Goal: Book appointment/travel/reservation

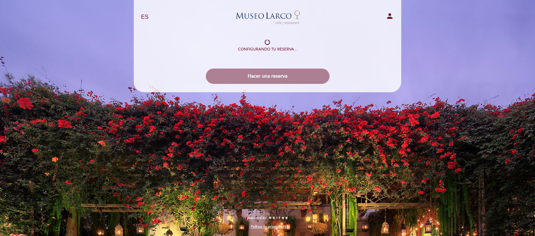
select select "es"
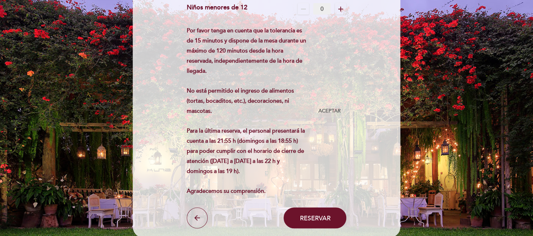
scroll to position [104, 0]
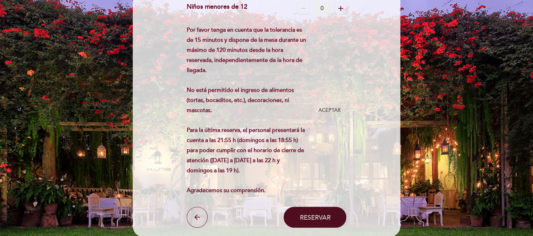
click at [325, 213] on span "Reservar" at bounding box center [314, 217] width 31 height 8
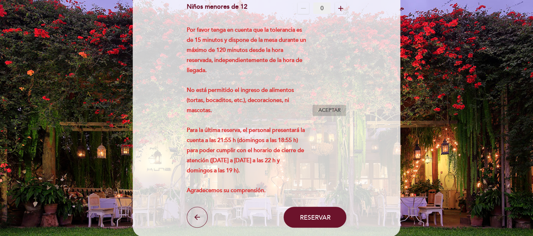
click at [326, 105] on button "Aceptar Aceptado" at bounding box center [329, 110] width 34 height 12
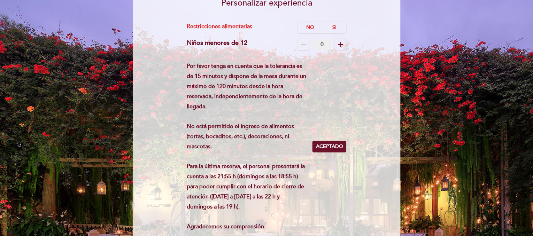
scroll to position [70, 0]
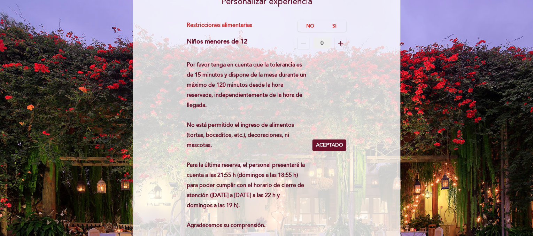
click at [301, 42] on icon "remove" at bounding box center [303, 43] width 8 height 8
click at [303, 41] on icon "remove" at bounding box center [303, 43] width 8 height 8
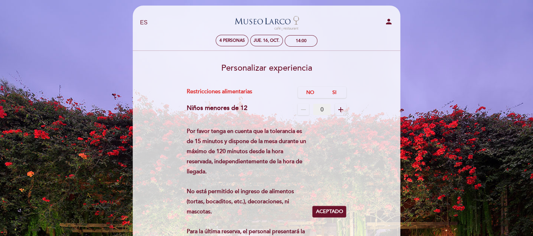
scroll to position [0, 0]
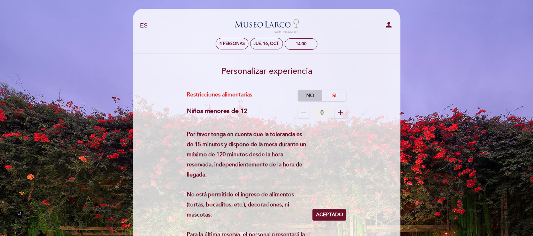
click at [306, 93] on label "No" at bounding box center [310, 95] width 24 height 11
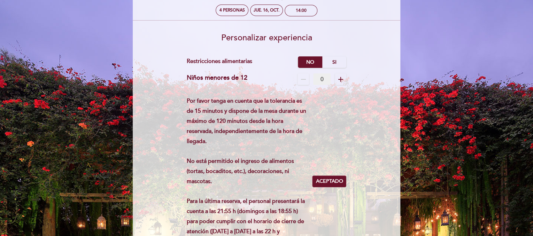
scroll to position [35, 0]
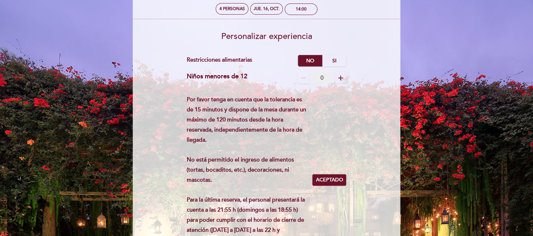
click at [306, 77] on icon "remove" at bounding box center [303, 78] width 8 height 8
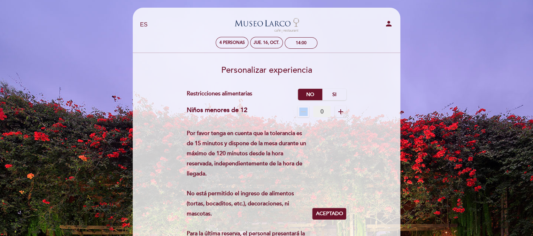
scroll to position [0, 0]
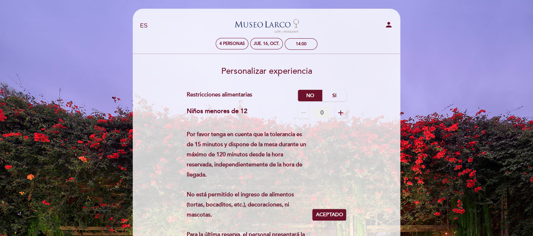
click at [337, 111] on icon "add" at bounding box center [340, 113] width 8 height 8
click at [304, 111] on icon "remove" at bounding box center [303, 113] width 8 height 8
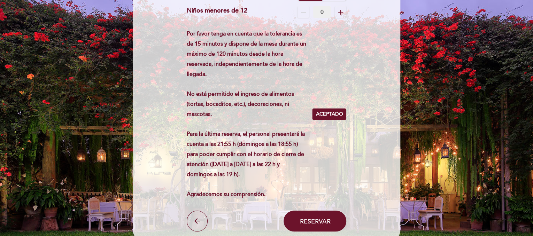
scroll to position [104, 0]
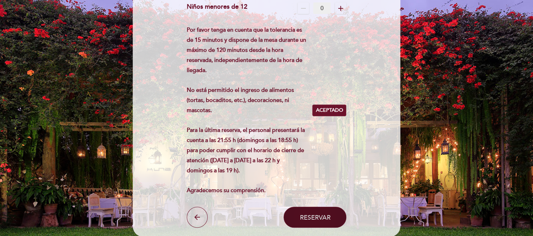
click at [314, 211] on button "Reservar" at bounding box center [314, 217] width 63 height 21
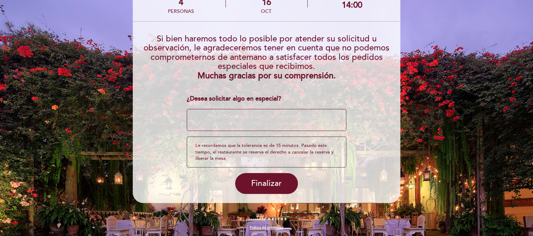
scroll to position [53, 0]
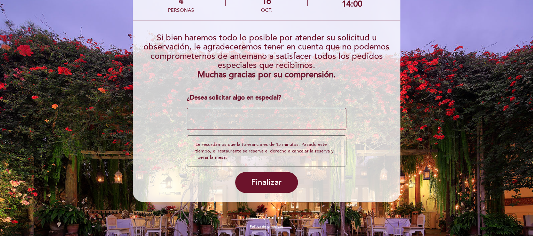
click at [205, 114] on textarea at bounding box center [267, 119] width 160 height 22
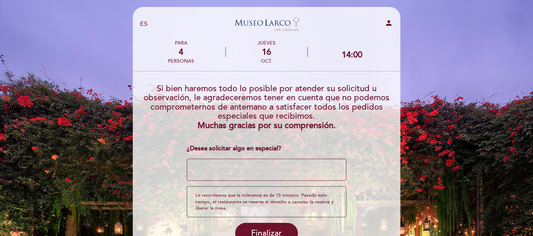
scroll to position [0, 0]
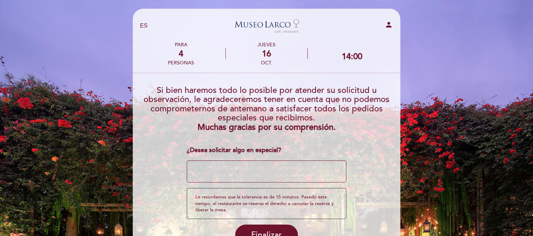
click at [140, 77] on section at bounding box center [267, 76] width 258 height 7
click at [143, 69] on div "PARA 4 personas" at bounding box center [180, 53] width 85 height 31
click at [219, 166] on textarea at bounding box center [267, 171] width 160 height 22
paste textarea "Que sea un ambiente espacioso en una zona donde no corra viento, con vista al c…"
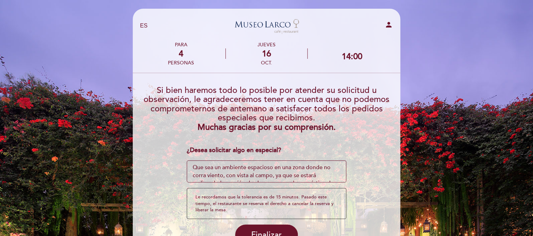
scroll to position [21, 0]
type textarea "Que sea un ambiente espacioso en una zona donde no corra viento, con vista al c…"
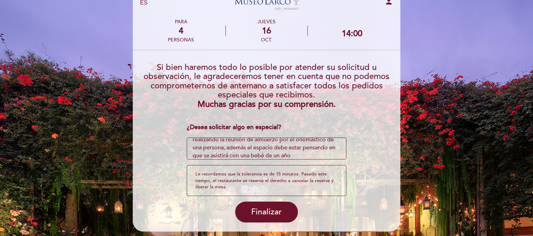
scroll to position [35, 0]
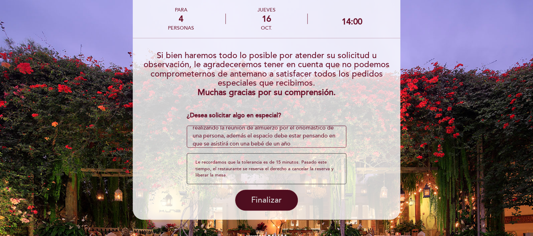
click at [265, 195] on span "Finalizar" at bounding box center [266, 200] width 31 height 10
